Goal: Task Accomplishment & Management: Manage account settings

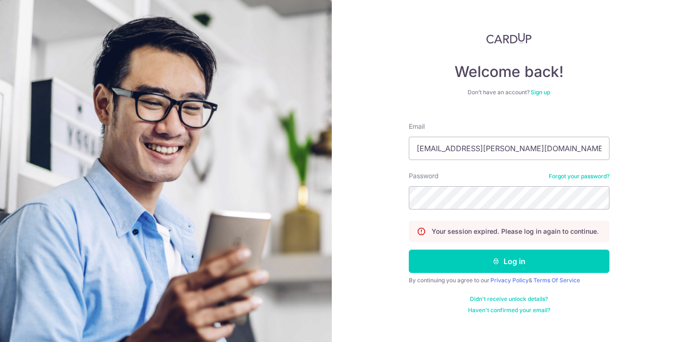
type input "[EMAIL_ADDRESS][PERSON_NAME][DOMAIN_NAME]"
click at [409, 250] on button "Log in" at bounding box center [509, 261] width 201 height 23
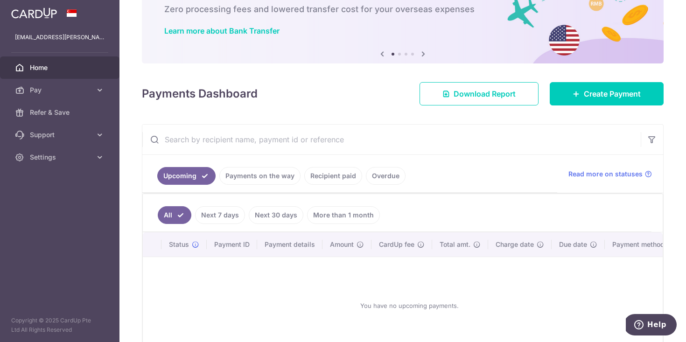
click at [275, 178] on link "Payments on the way" at bounding box center [259, 176] width 81 height 18
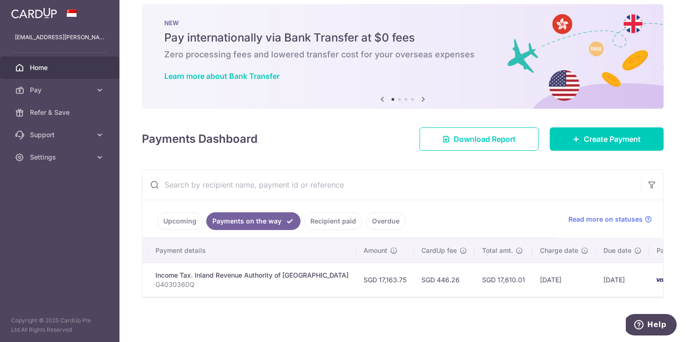
scroll to position [0, 195]
